Goal: Information Seeking & Learning: Understand process/instructions

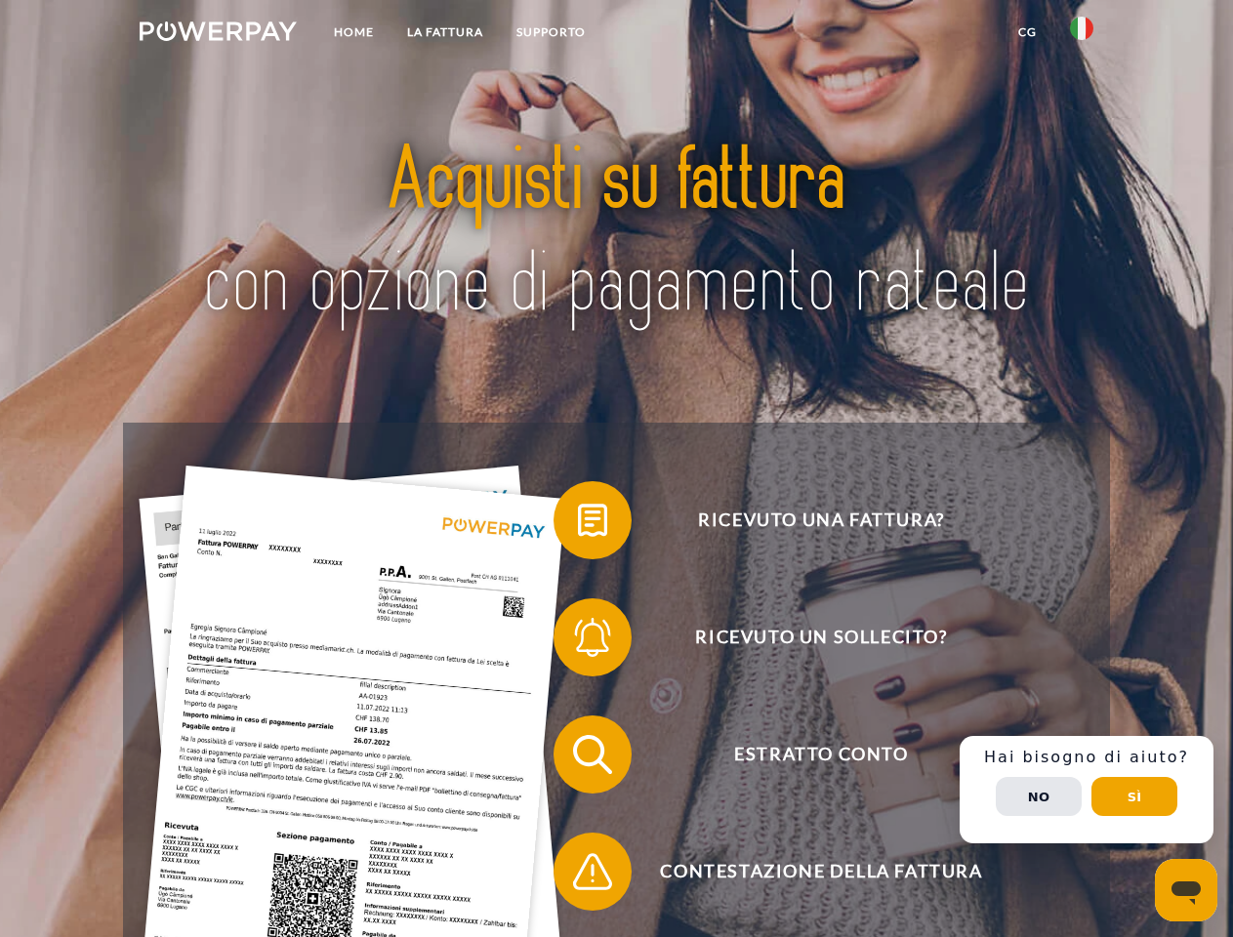
click at [218, 34] on img at bounding box center [218, 31] width 157 height 20
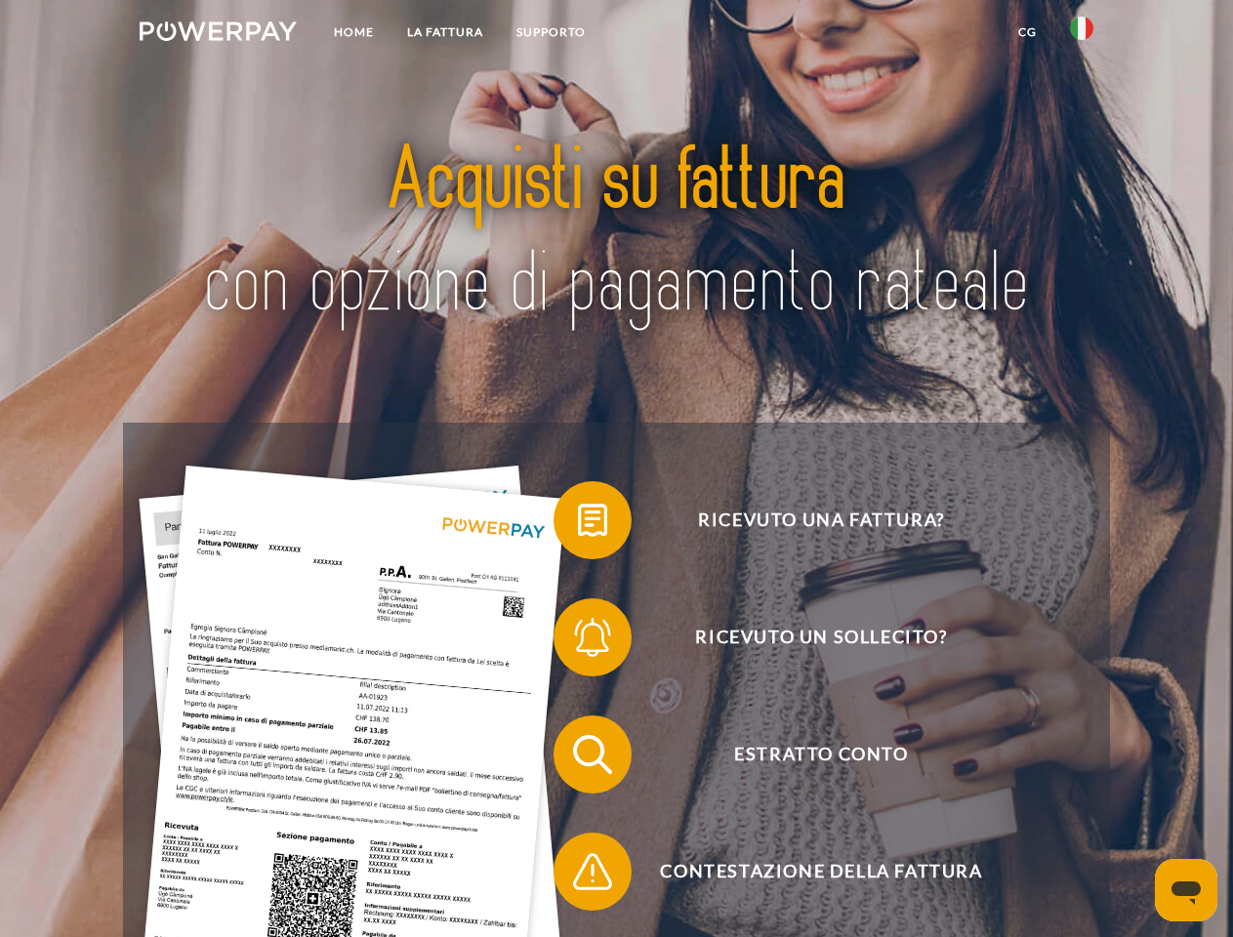
click at [1082, 34] on img at bounding box center [1081, 28] width 23 height 23
click at [1027, 32] on link "CG" at bounding box center [1028, 32] width 52 height 35
click at [578, 524] on span at bounding box center [563, 521] width 98 height 98
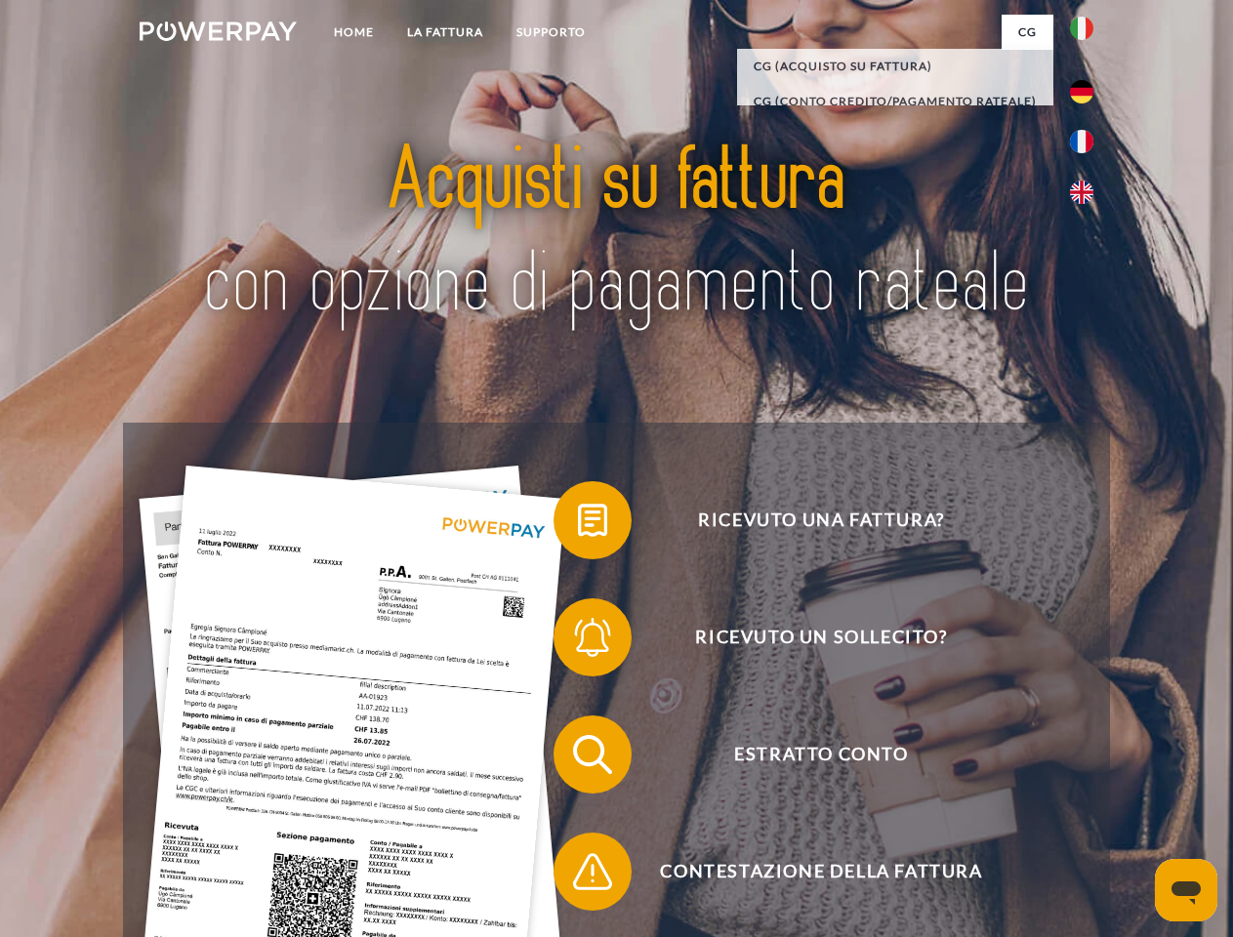
click at [578, 641] on span at bounding box center [563, 638] width 98 height 98
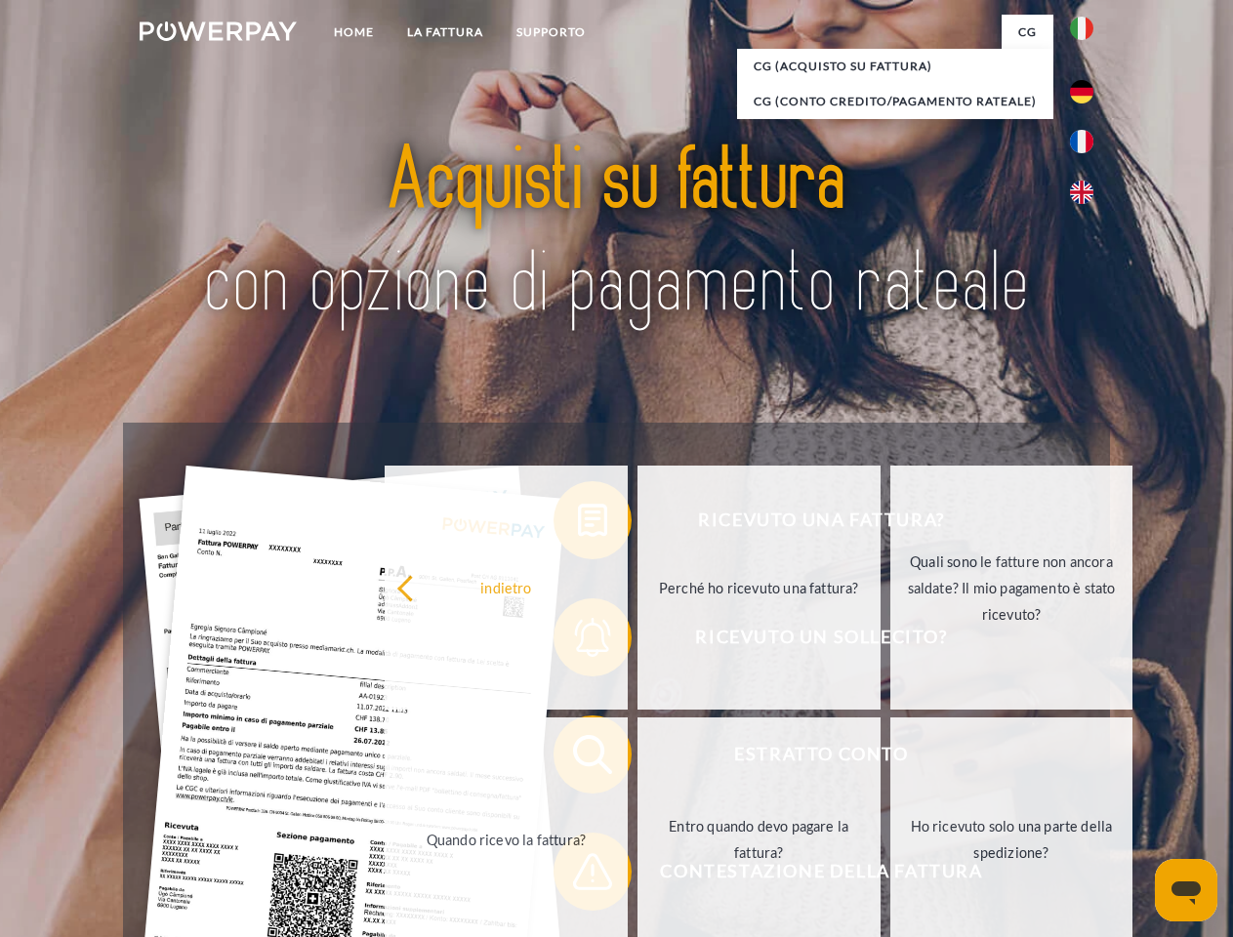
click at [637, 759] on link "Entro quando devo pagare la fattura?" at bounding box center [758, 840] width 243 height 244
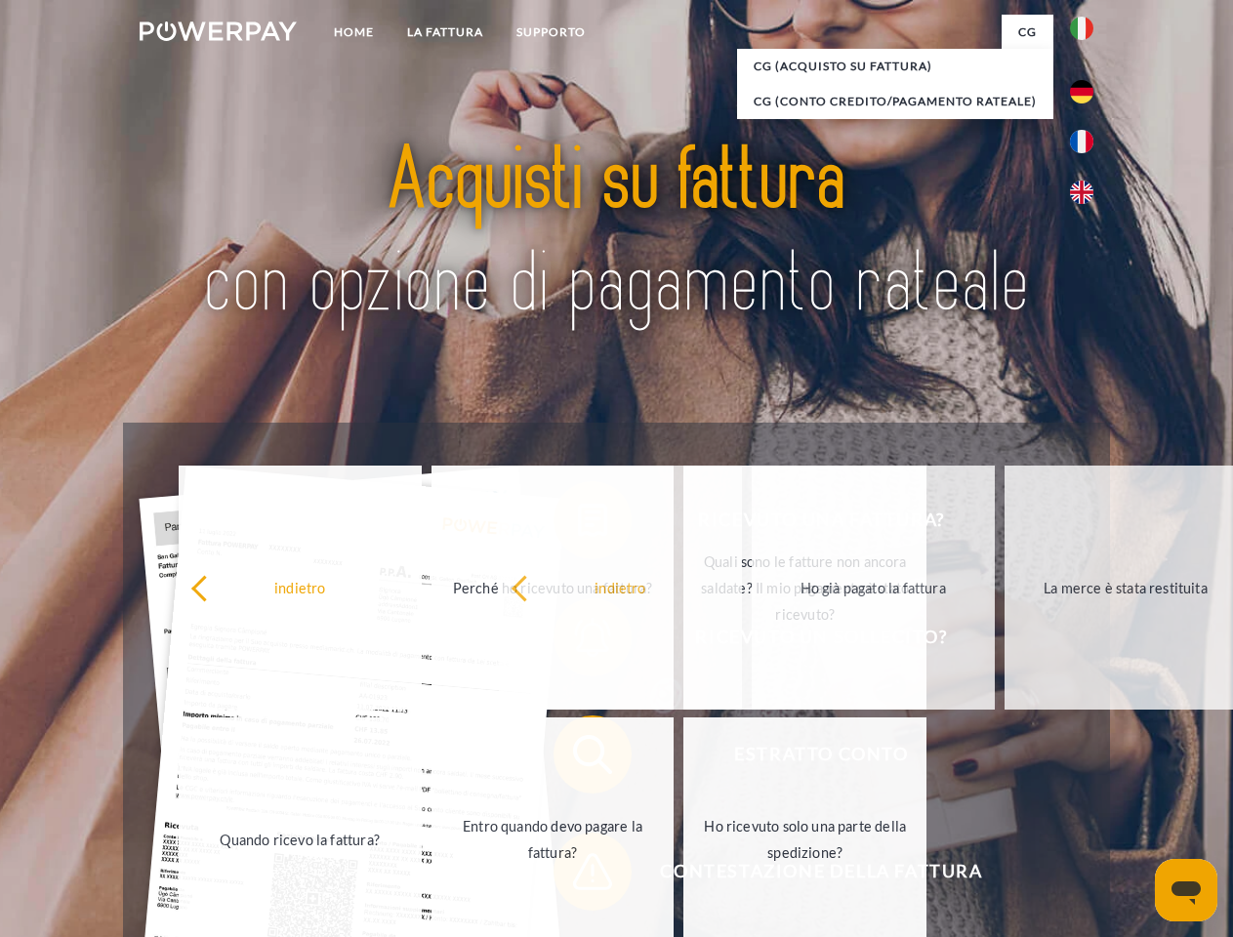
click at [578, 876] on span at bounding box center [563, 872] width 98 height 98
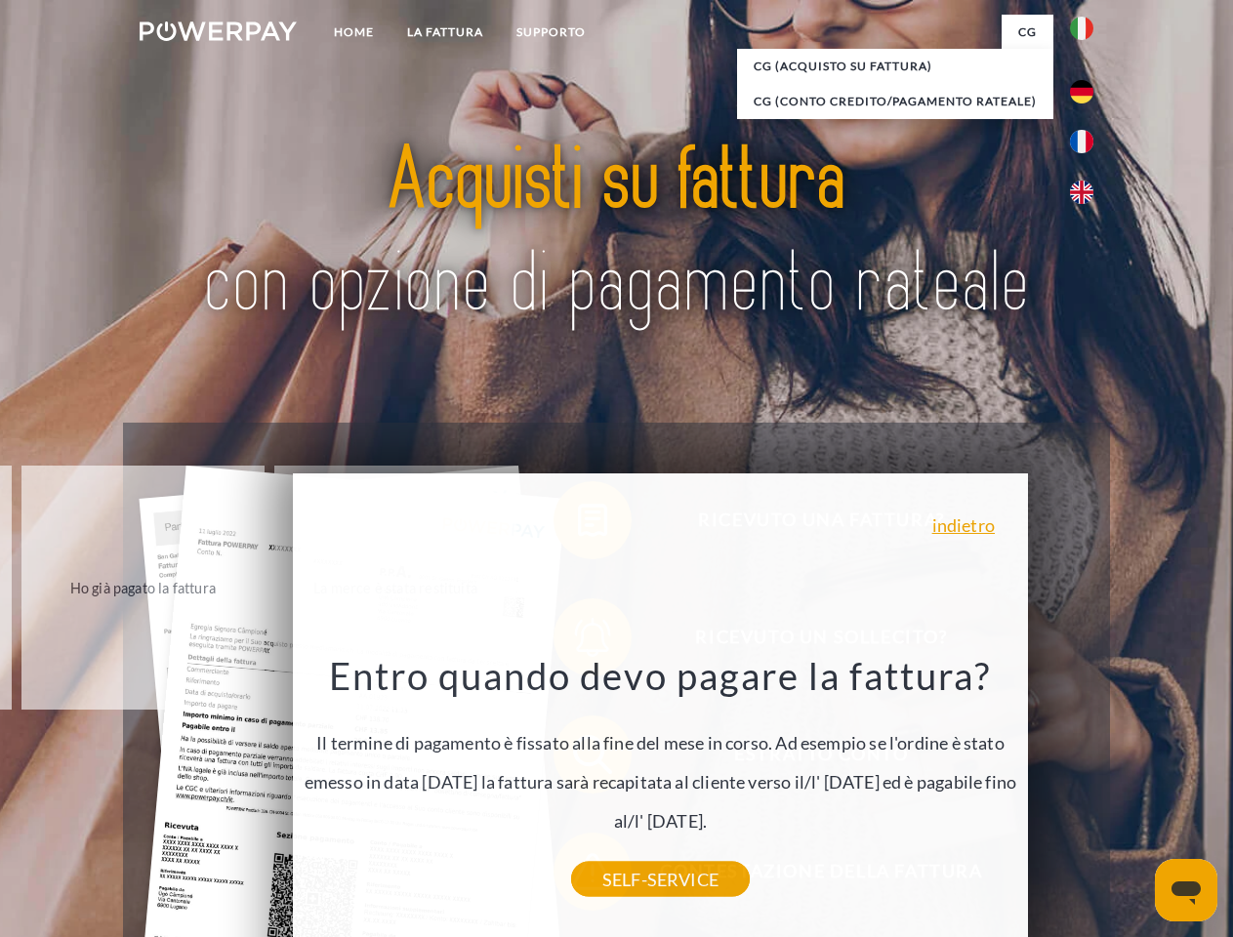
click at [1087, 790] on div "Ricevuto una fattura? Ricevuto un sollecito? Estratto conto indietro" at bounding box center [616, 813] width 986 height 781
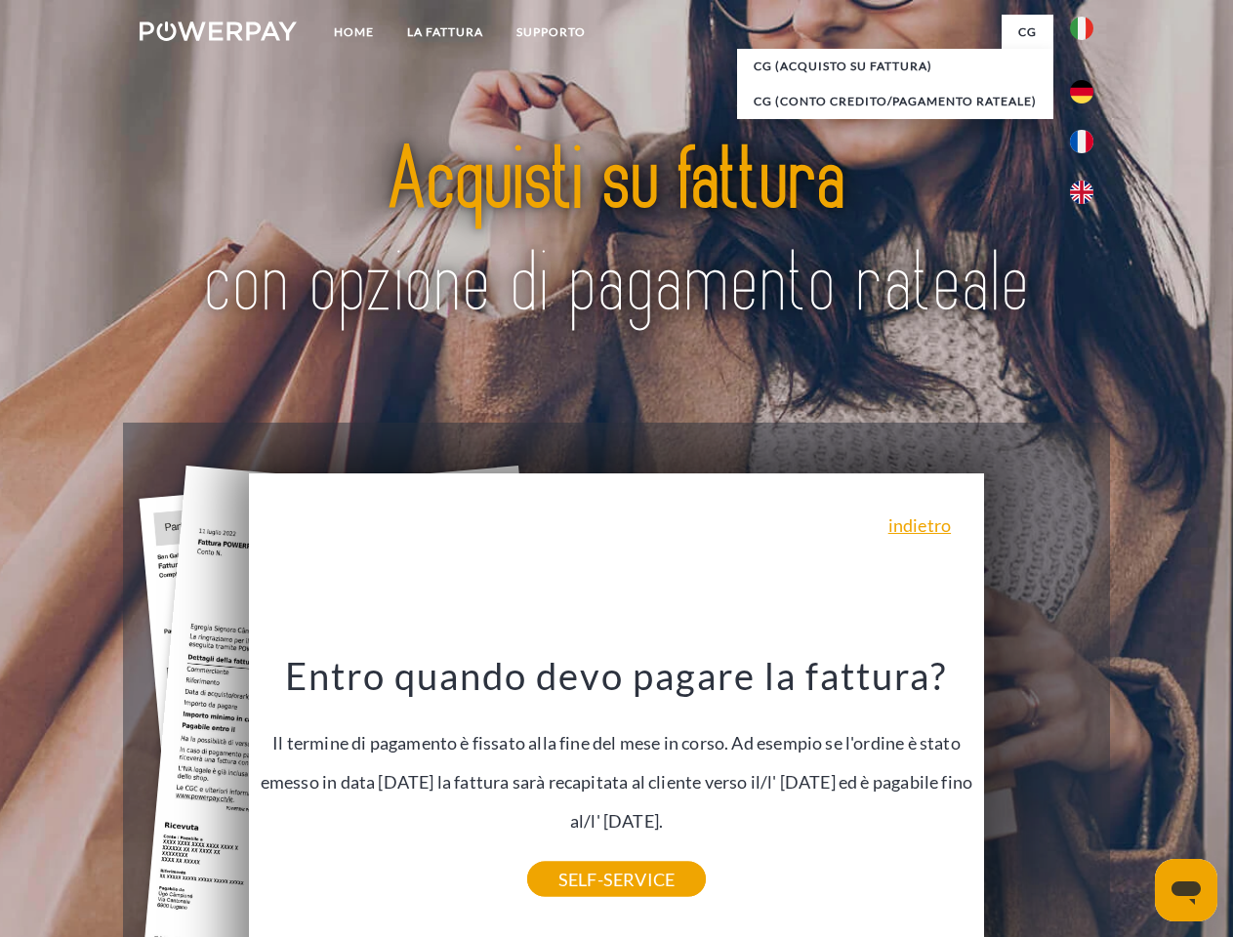
click at [1039, 794] on span "Estratto conto" at bounding box center [821, 755] width 478 height 78
click at [1134, 797] on header "Home LA FATTURA [GEOGRAPHIC_DATA]" at bounding box center [616, 674] width 1233 height 1348
